Goal: Complete application form

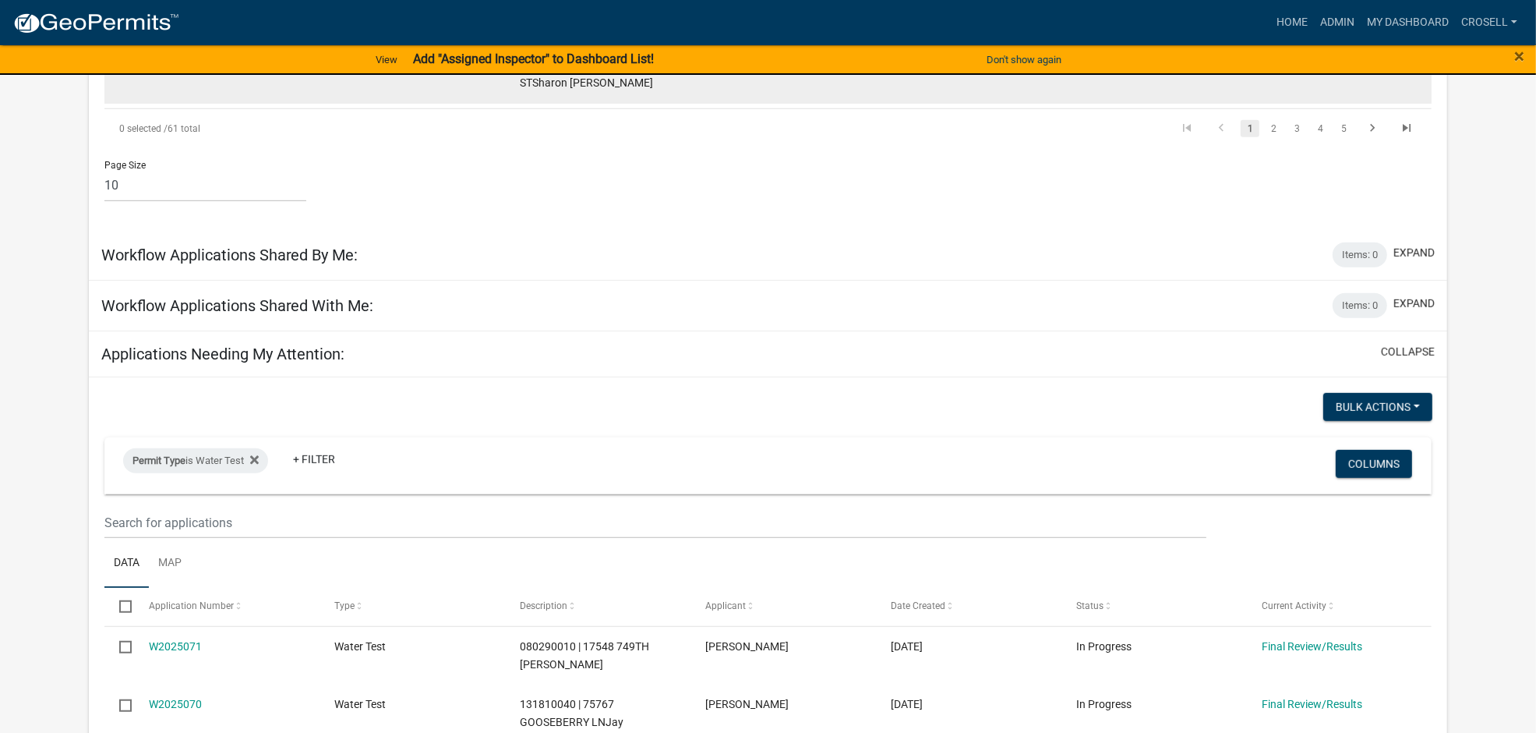
scroll to position [991, 0]
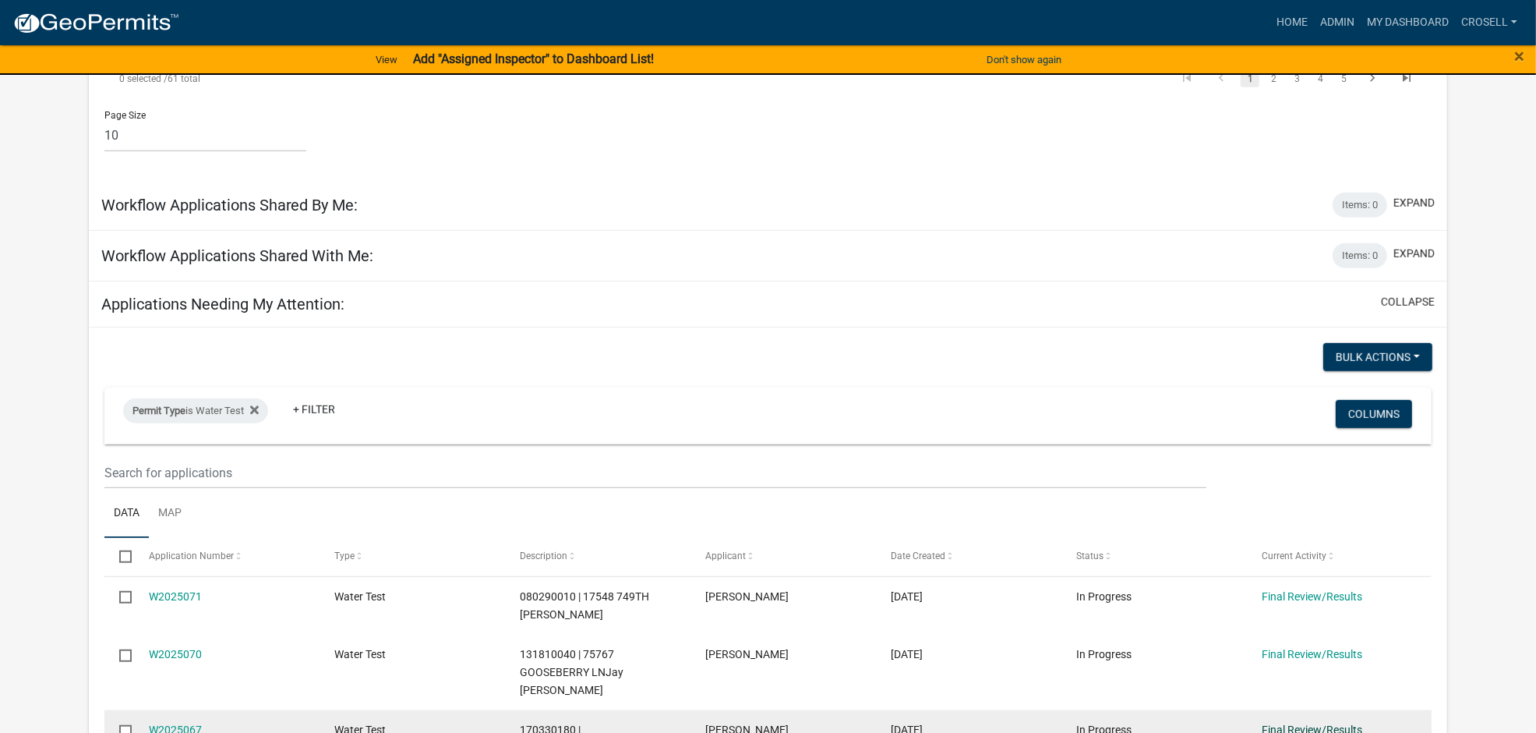
click at [919, 723] on link "Final Review/Results" at bounding box center [1312, 729] width 101 height 12
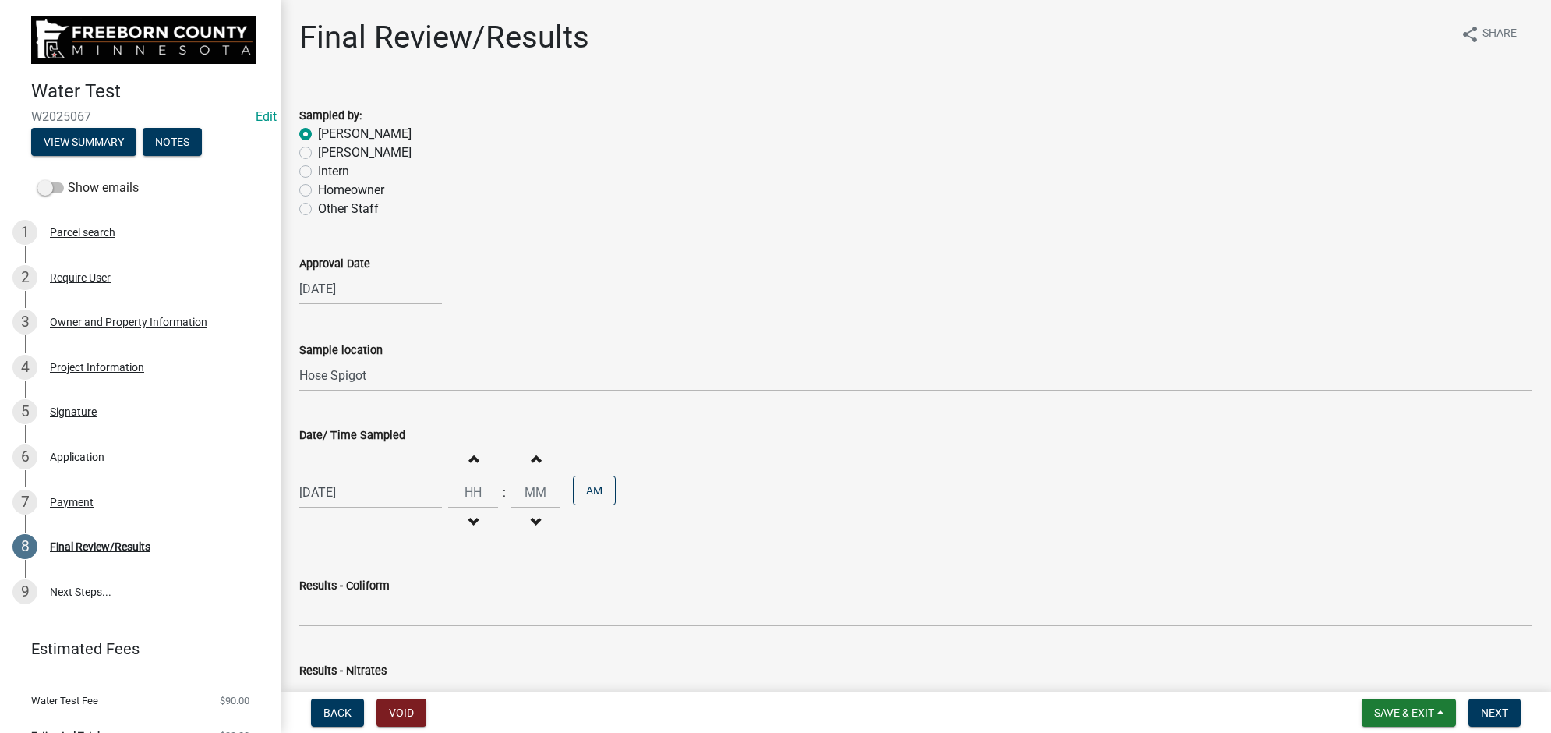
click at [457, 473] on div "Increment hours Decrement hours" at bounding box center [473, 492] width 50 height 96
click at [477, 485] on input "Hours" at bounding box center [473, 492] width 50 height 32
type input "12"
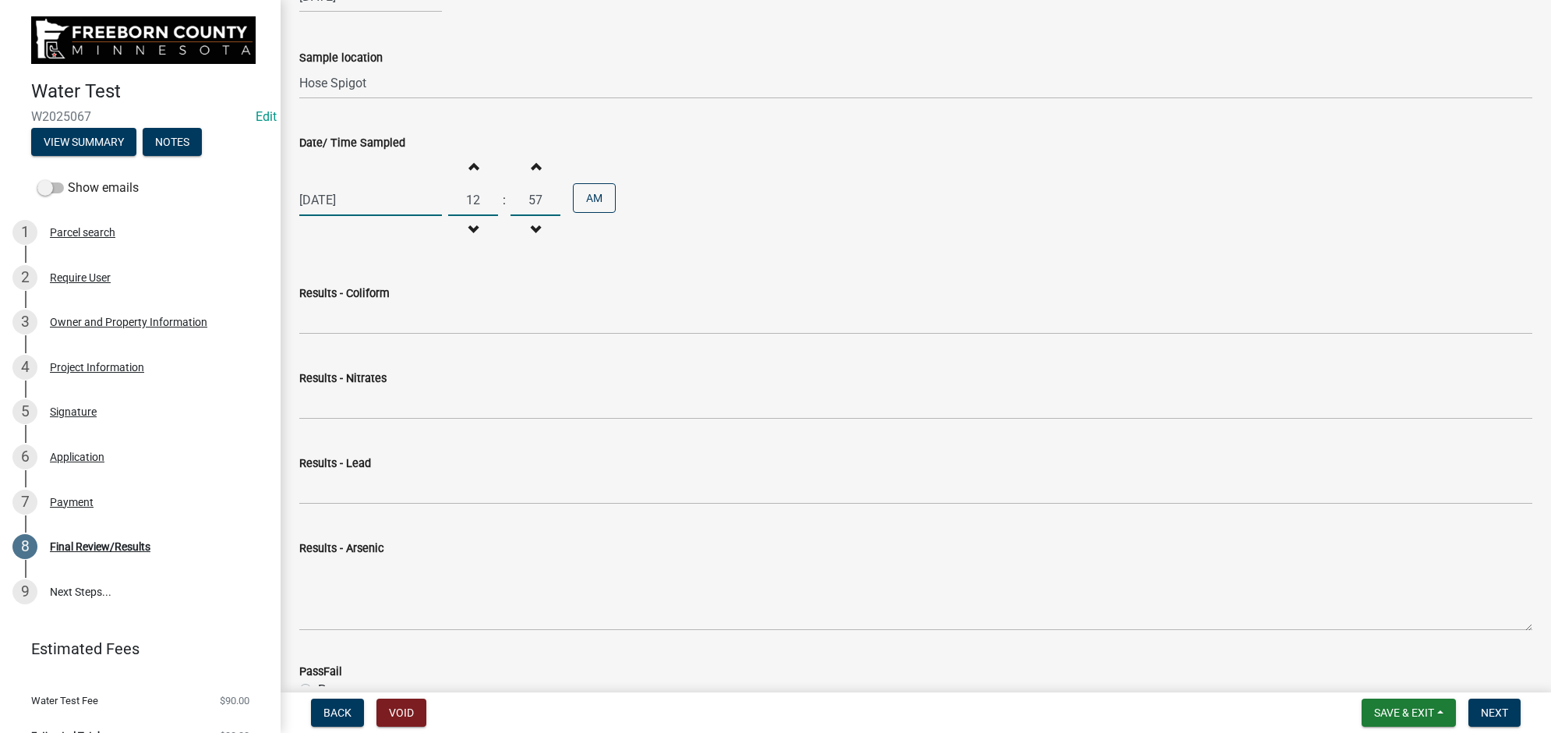
type input "57"
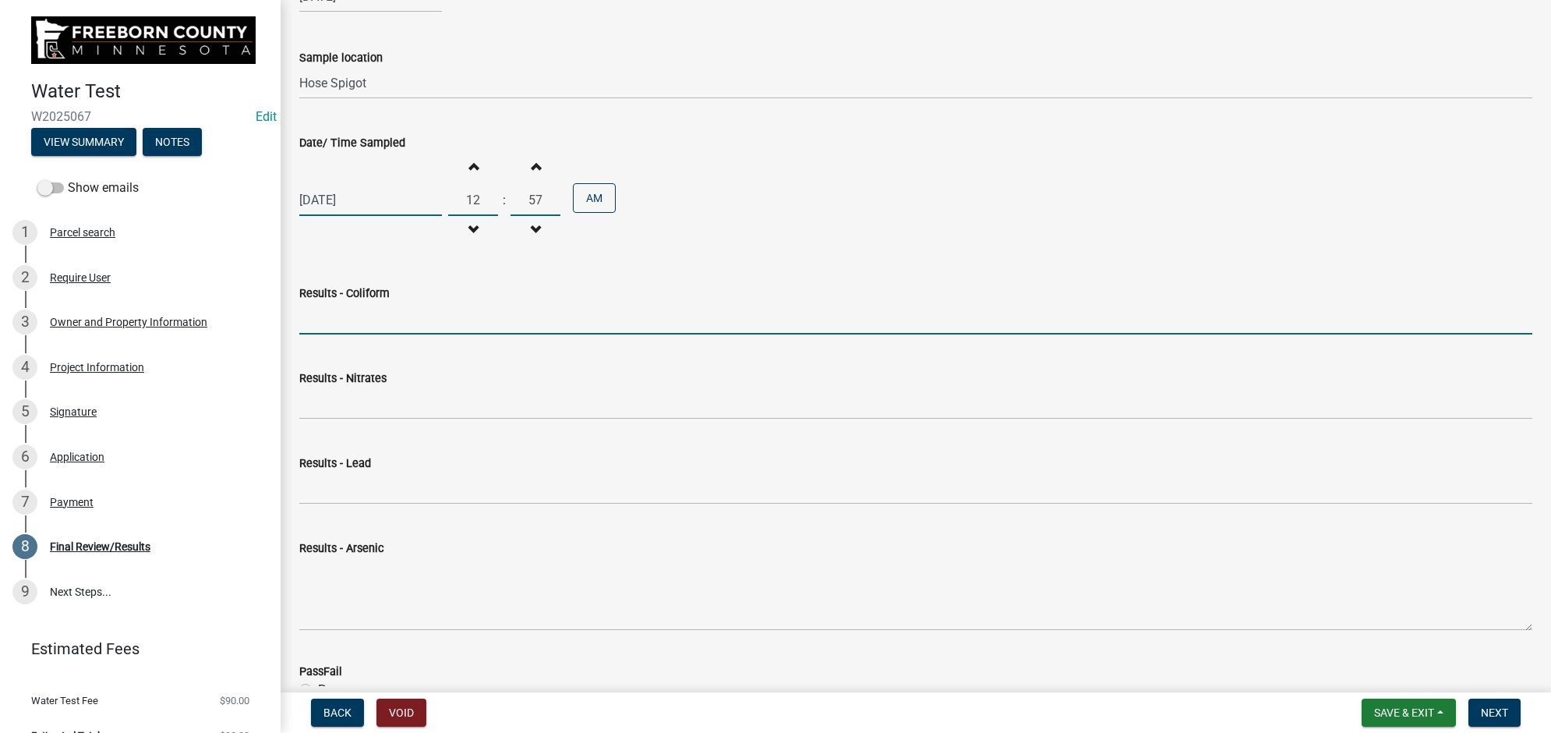
click at [390, 318] on input "Results - Coliform" at bounding box center [915, 318] width 1233 height 32
type input "<1 CFU/100ml"
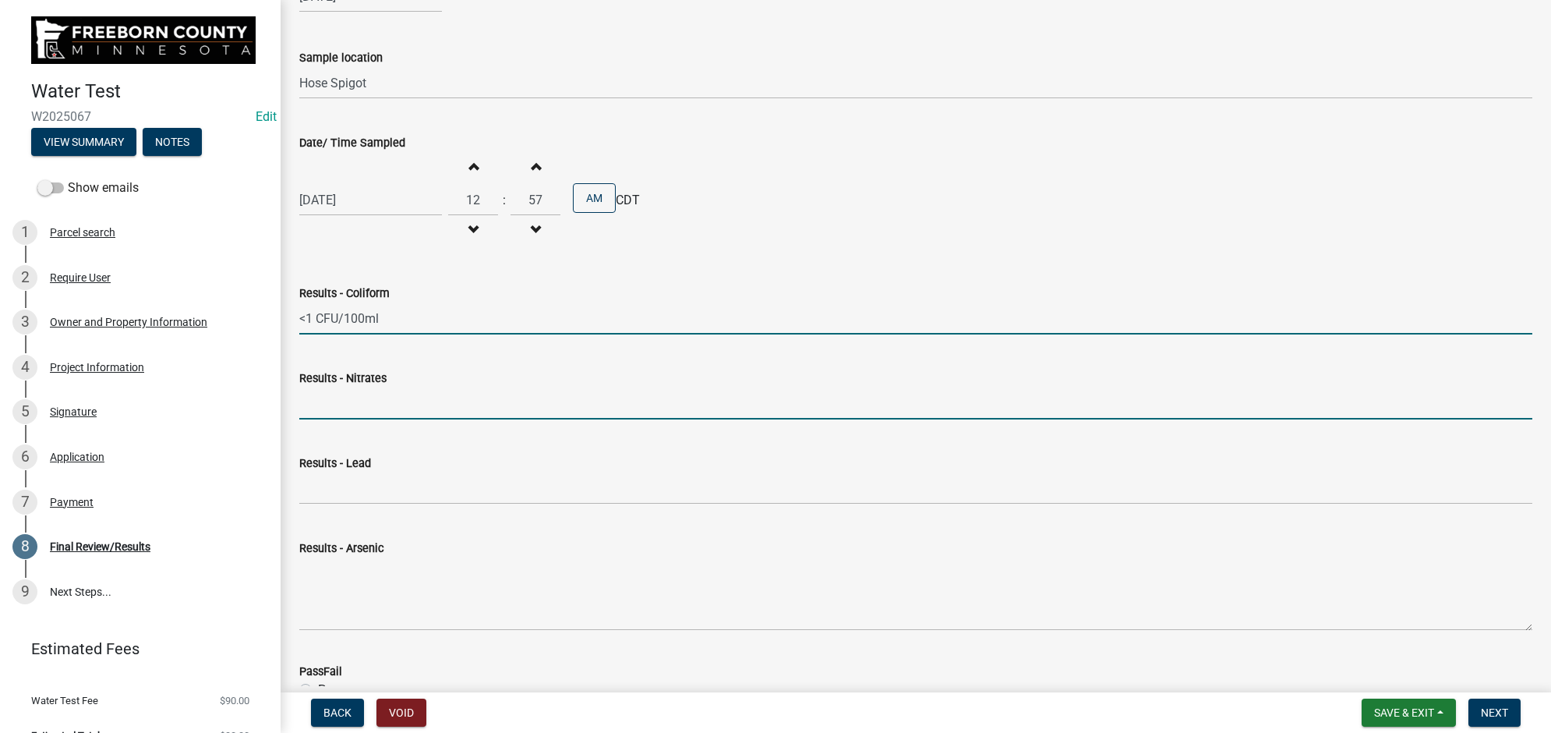
type input "<0.05 mg/L"
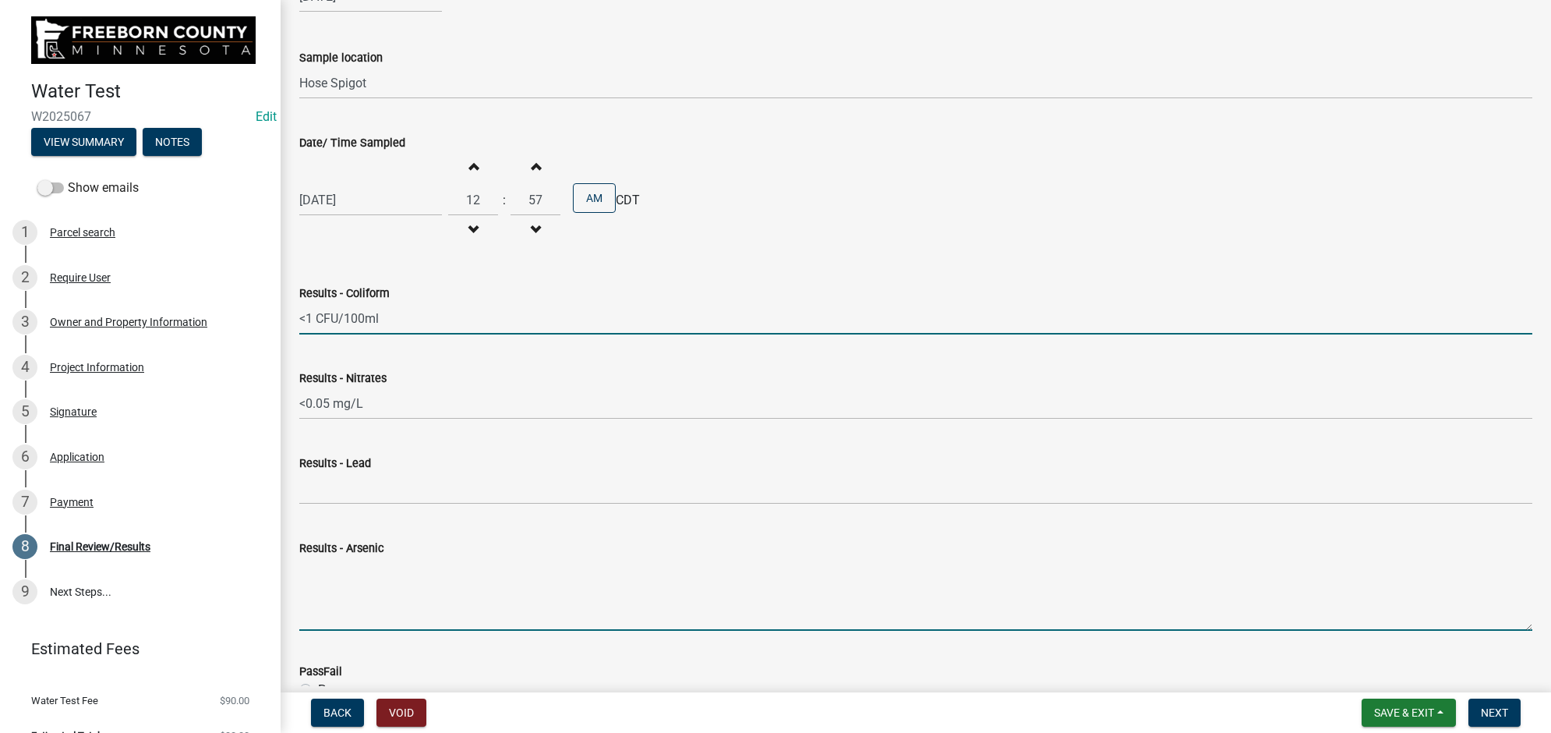
click at [367, 594] on textarea "Results - Arsenic" at bounding box center [915, 593] width 1233 height 73
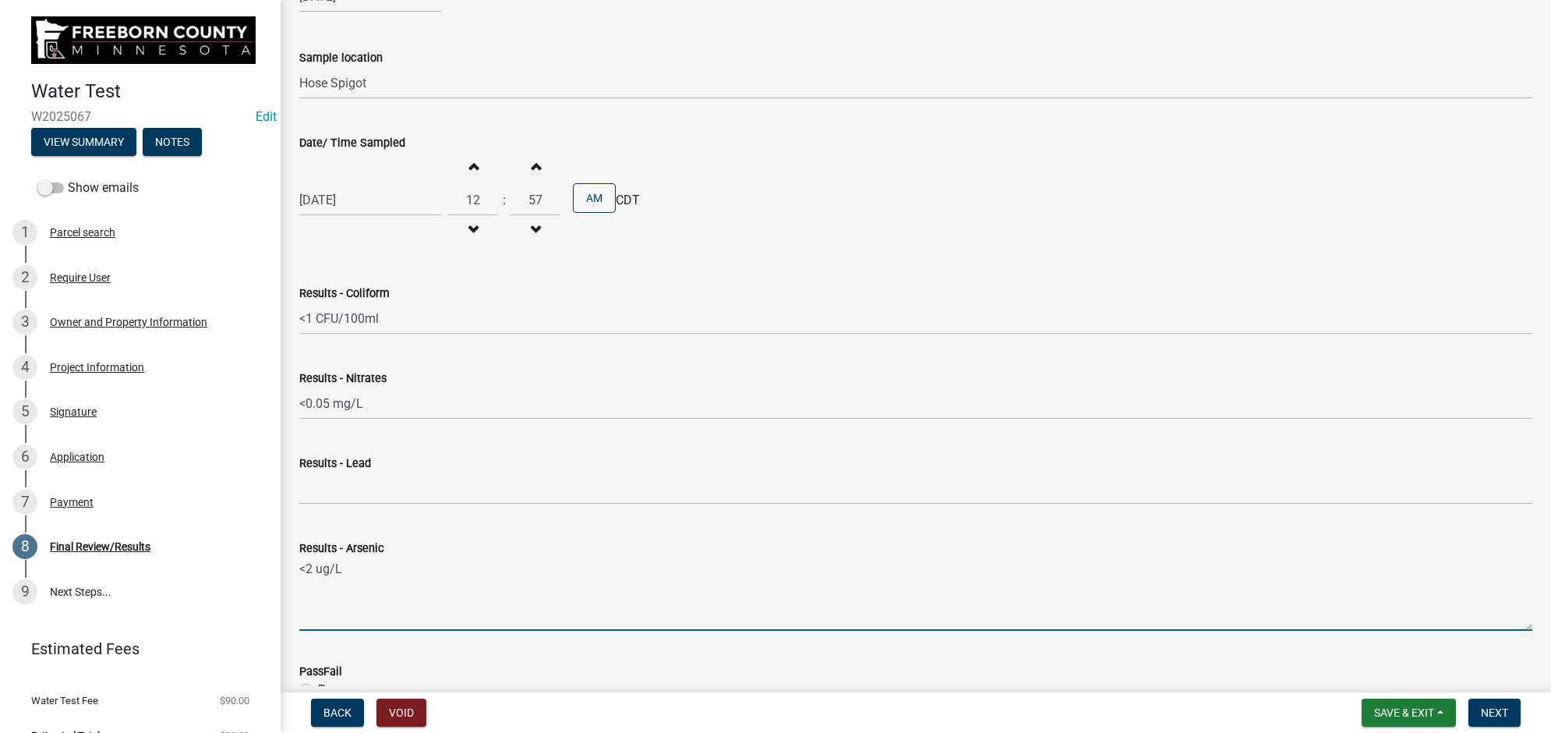
type textarea "<2 ug/L"
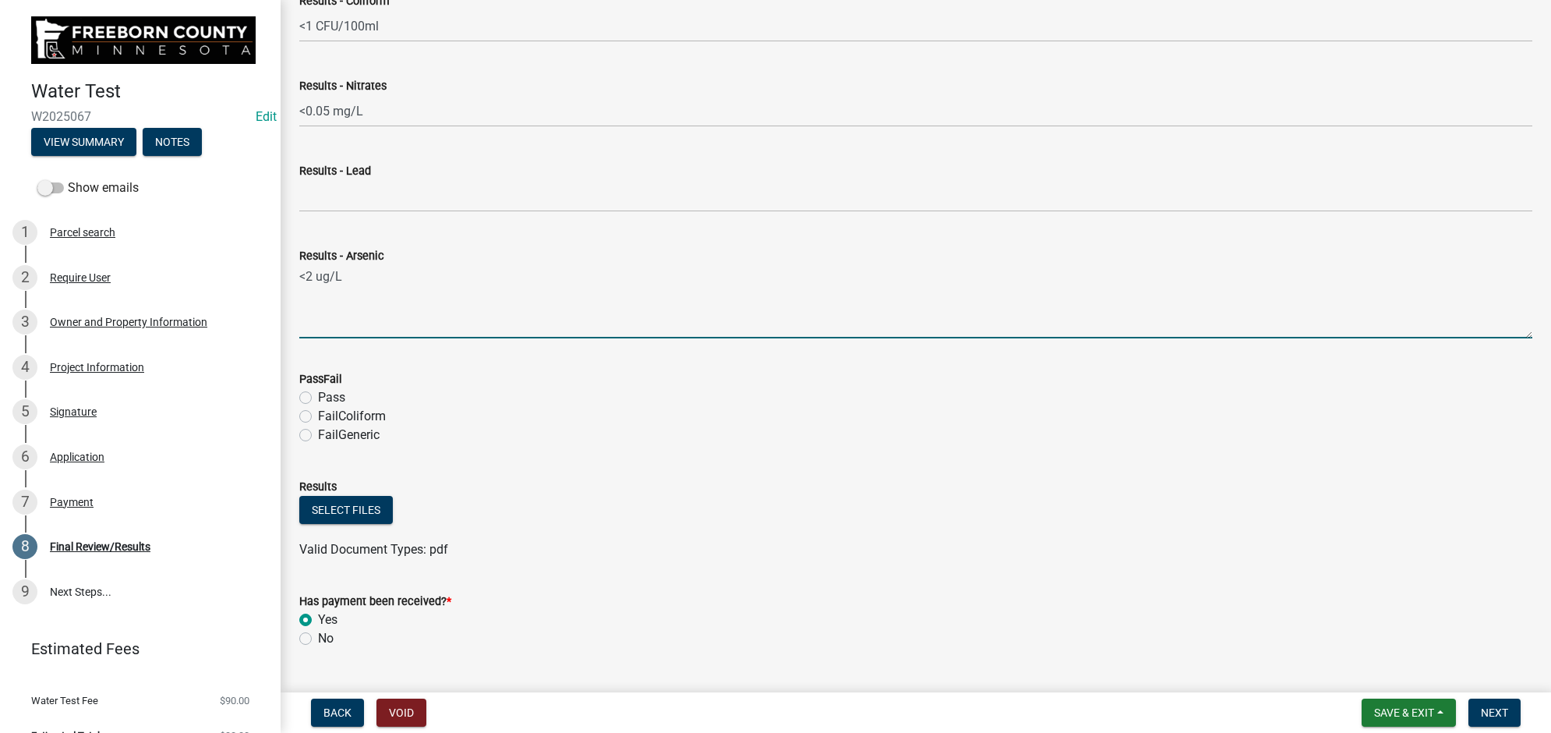
click at [318, 398] on label "Pass" at bounding box center [331, 397] width 27 height 19
click at [318, 398] on input "Pass" at bounding box center [323, 393] width 10 height 10
radio input "true"
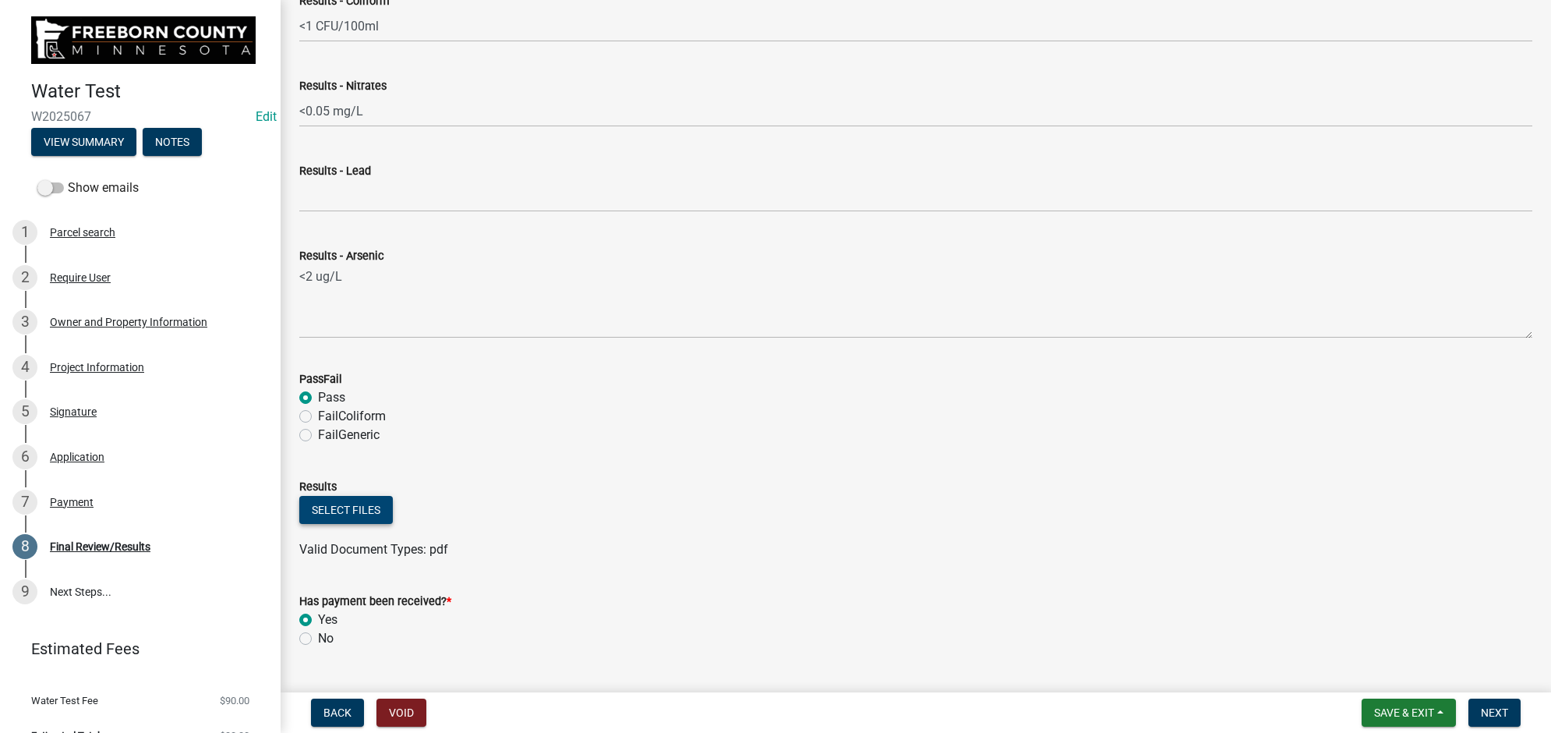
click at [348, 517] on button "Select files" at bounding box center [346, 510] width 94 height 28
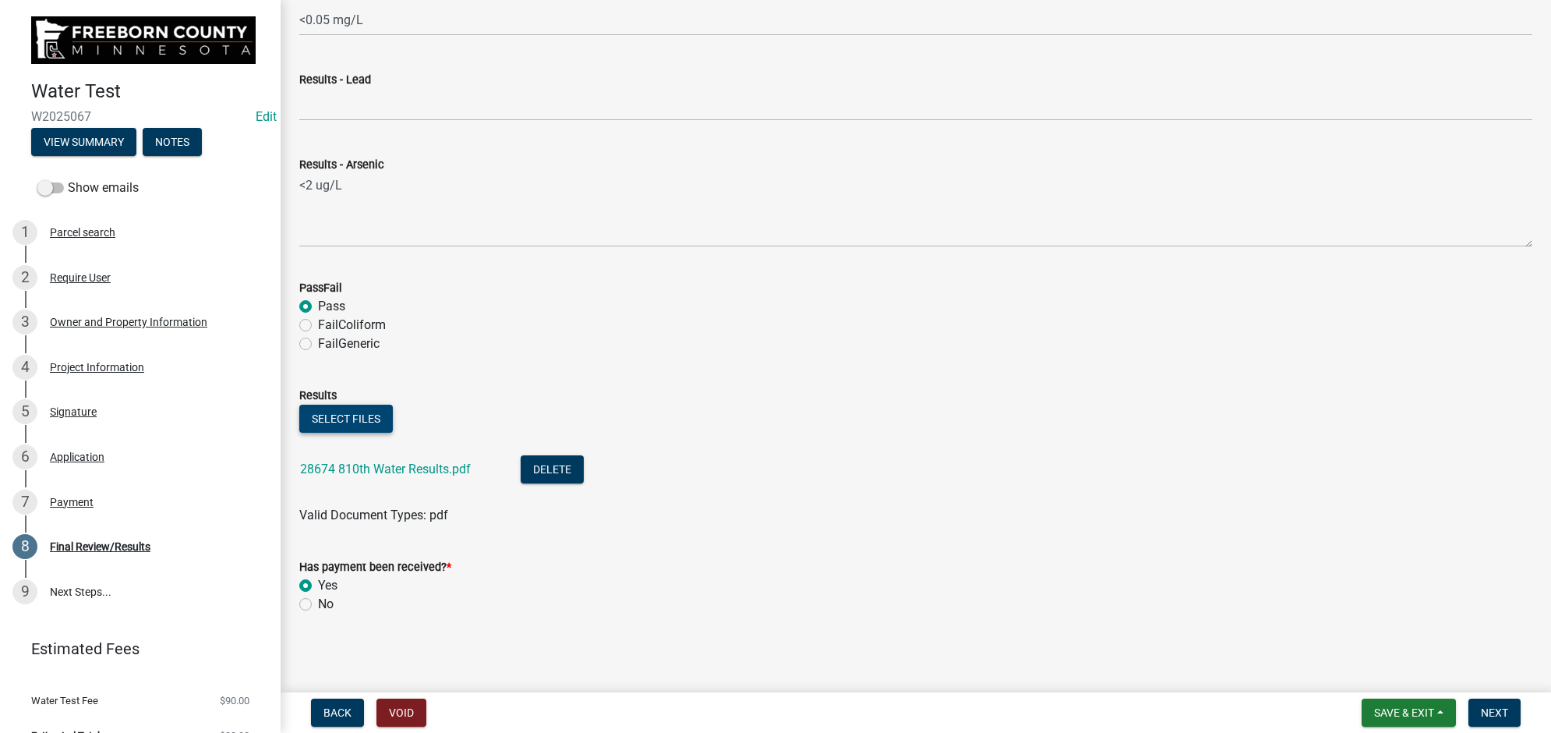
scroll to position [676, 0]
click at [919, 712] on span "Next" at bounding box center [1494, 712] width 27 height 12
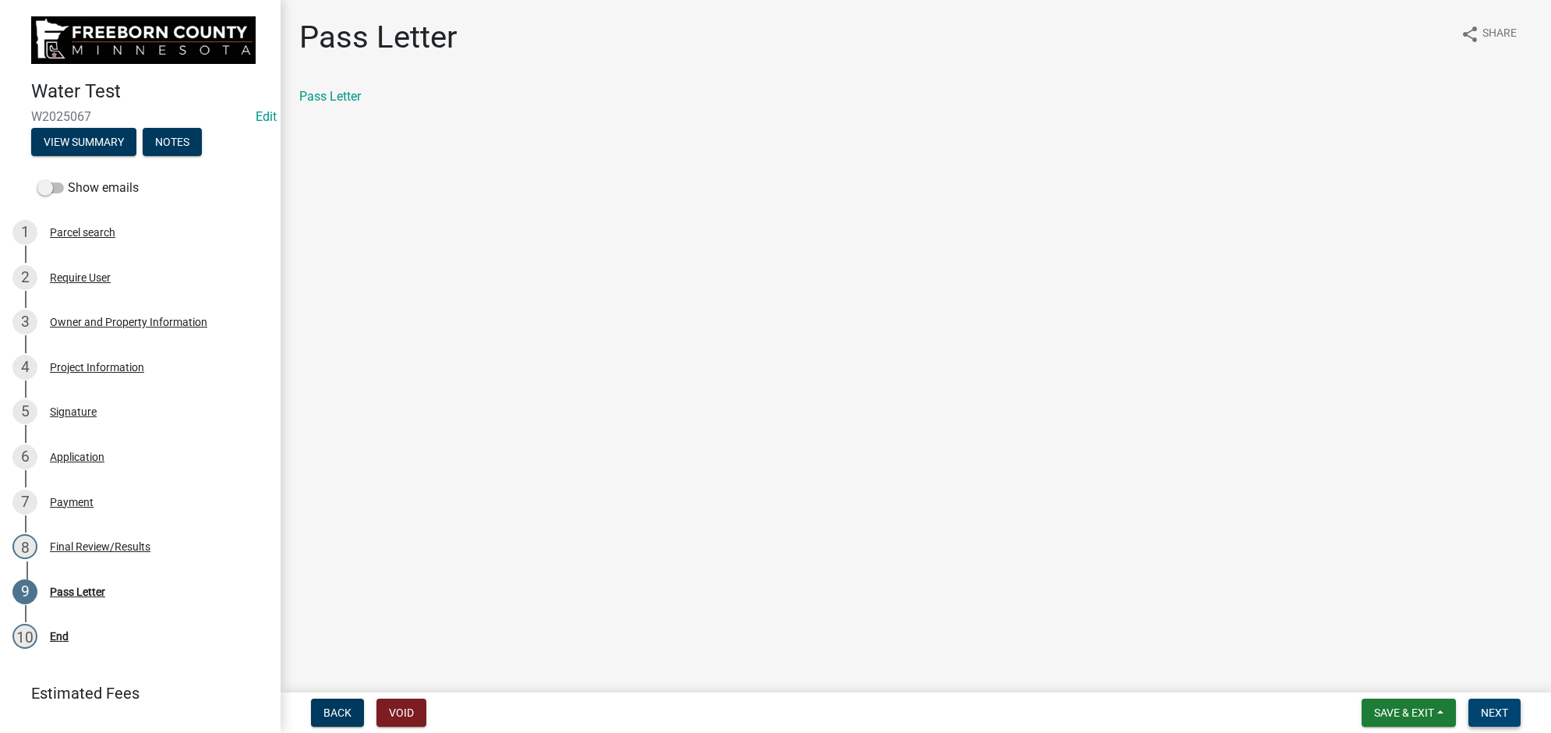
click at [919, 706] on span "Next" at bounding box center [1494, 712] width 27 height 12
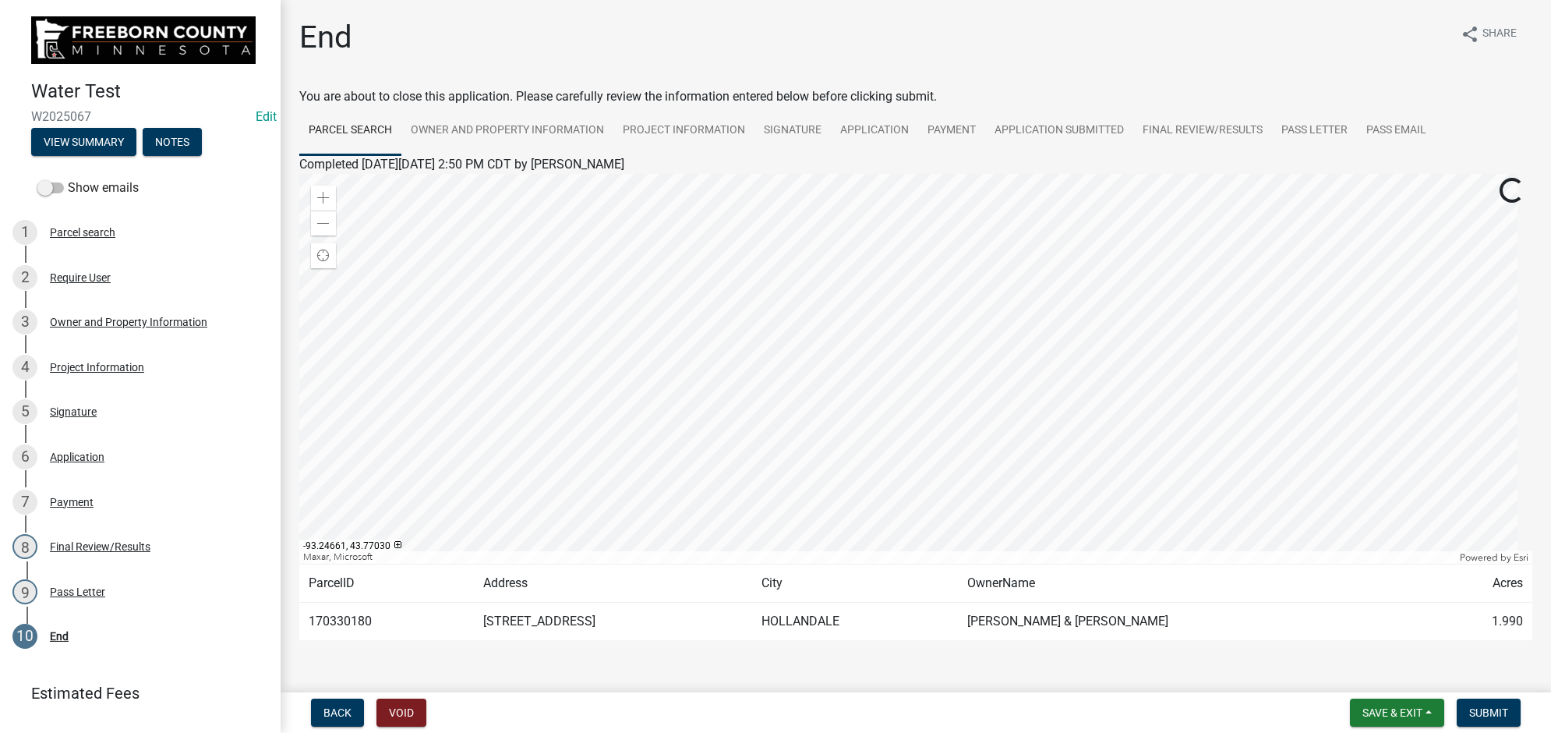
scroll to position [45, 0]
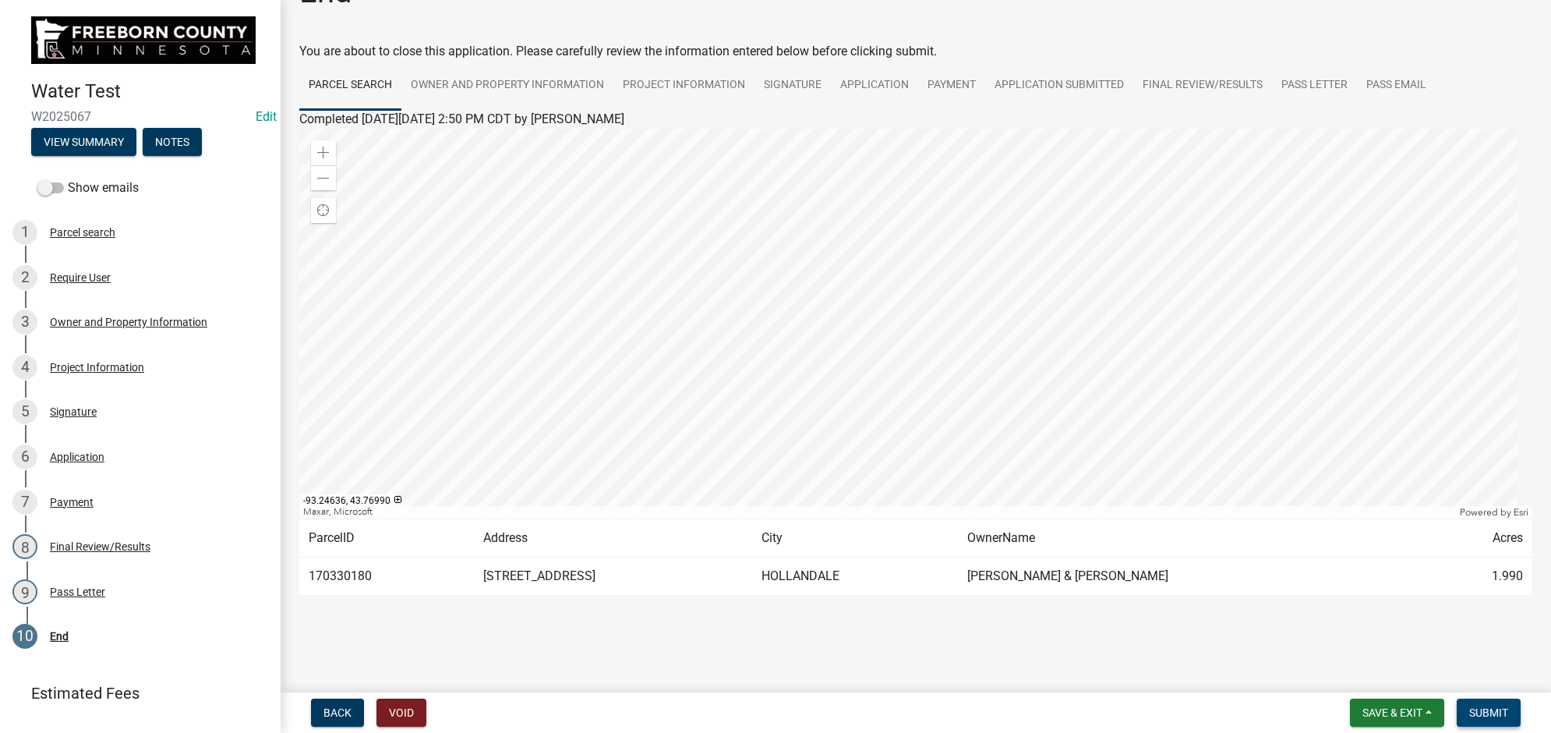
click at [919, 712] on span "Submit" at bounding box center [1488, 712] width 39 height 12
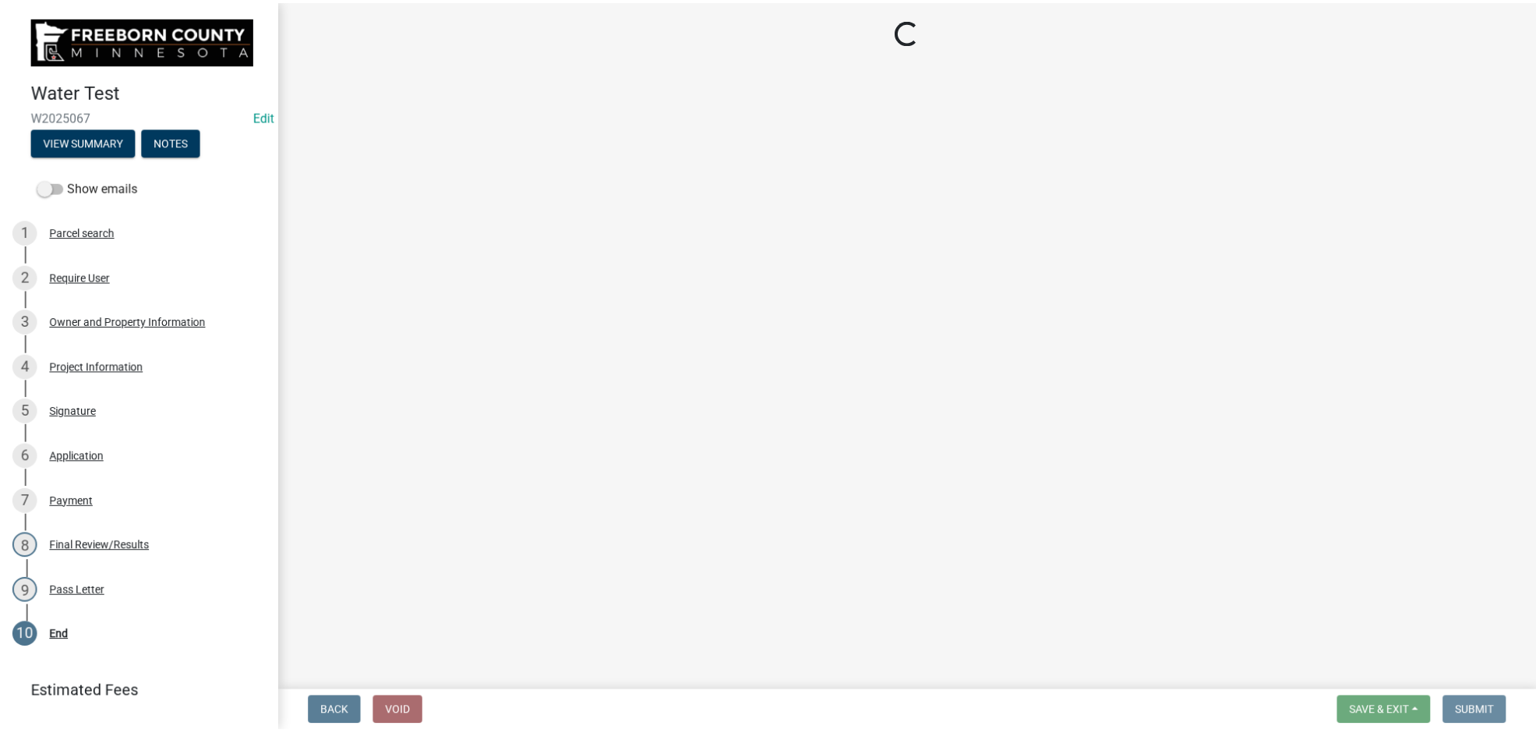
scroll to position [0, 0]
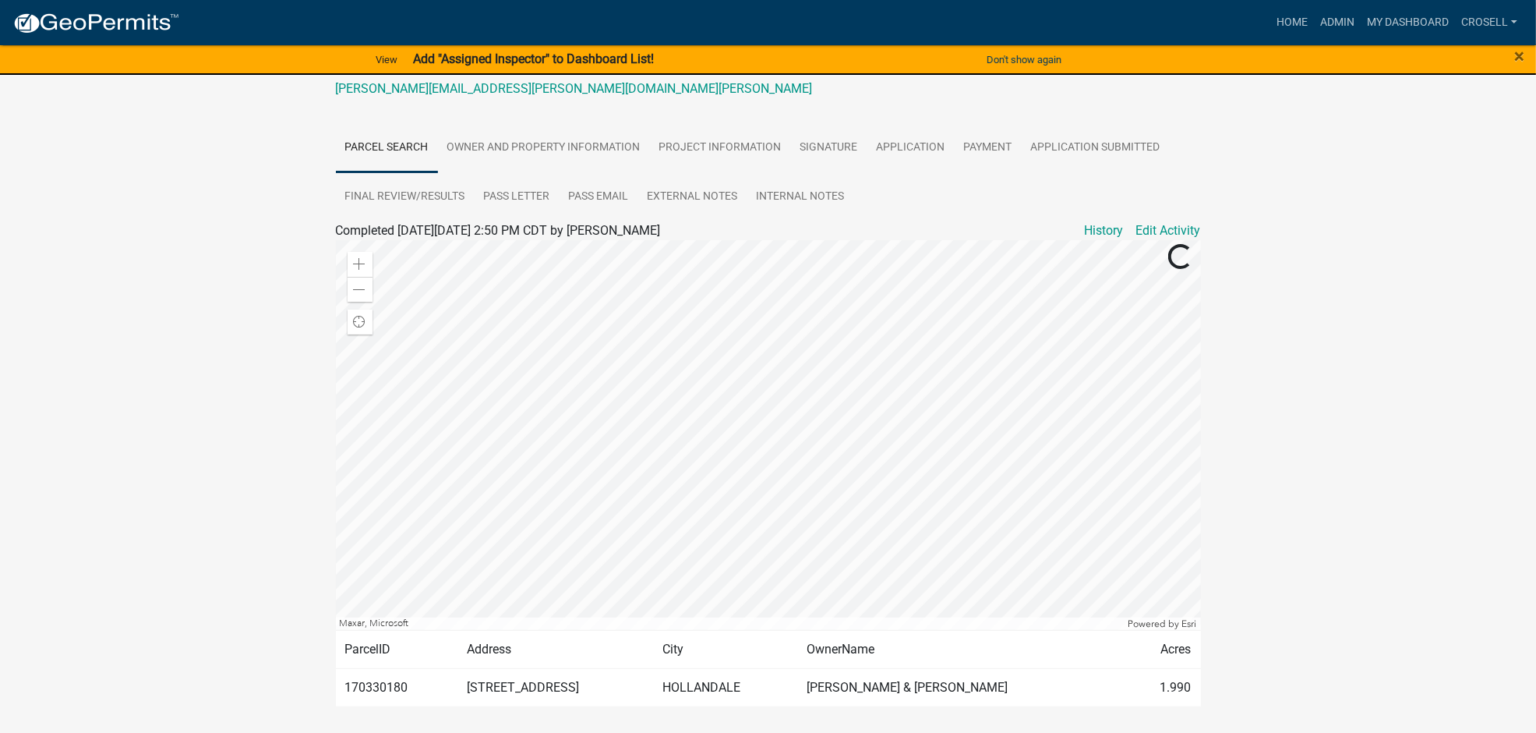
scroll to position [292, 0]
